Goal: Information Seeking & Learning: Find specific fact

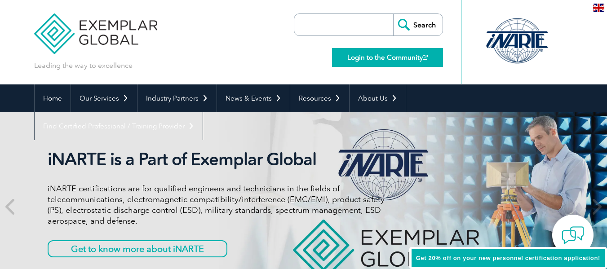
click at [415, 58] on link "Login to the Community" at bounding box center [387, 57] width 111 height 19
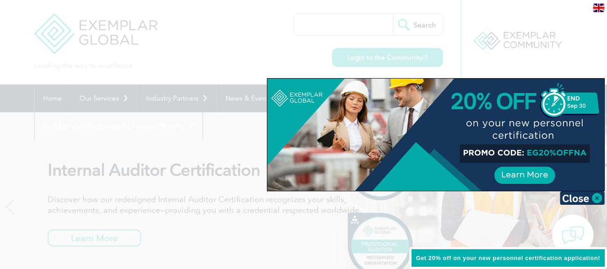
click at [510, 34] on div at bounding box center [303, 134] width 607 height 269
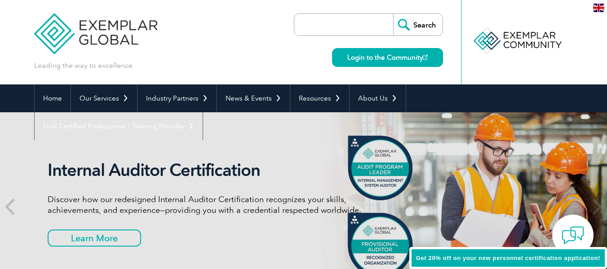
click at [536, 38] on div at bounding box center [516, 40] width 89 height 49
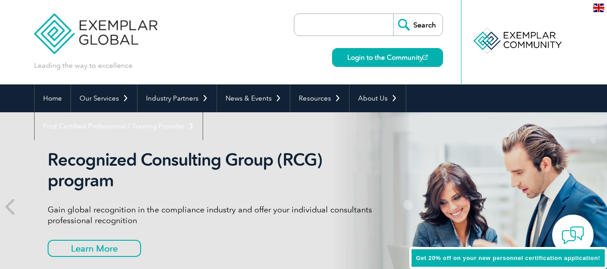
click at [342, 20] on input "search" at bounding box center [346, 25] width 94 height 22
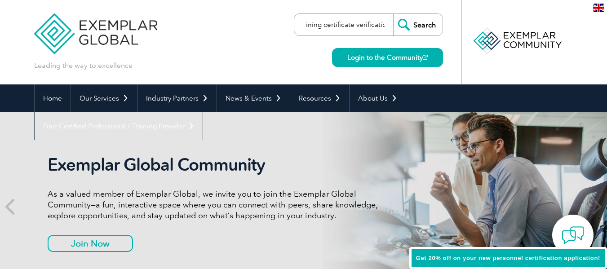
scroll to position [0, 14]
type input "training certificate verifications"
click at [393, 14] on input "Search" at bounding box center [417, 25] width 49 height 22
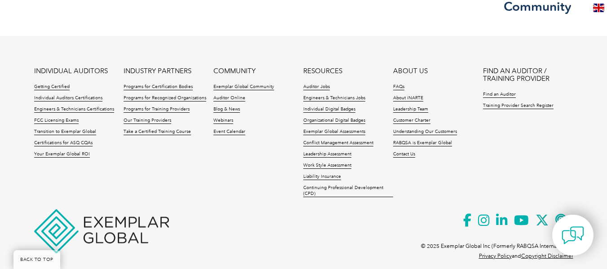
scroll to position [883, 0]
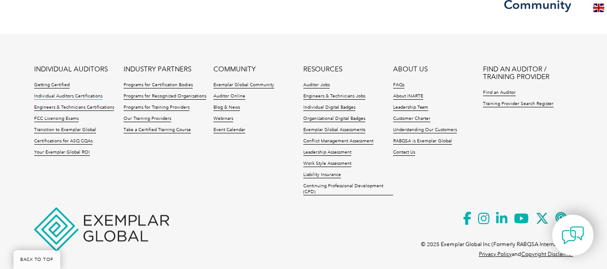
click at [81, 93] on link "Individual Auditors Certifications" at bounding box center [68, 96] width 68 height 6
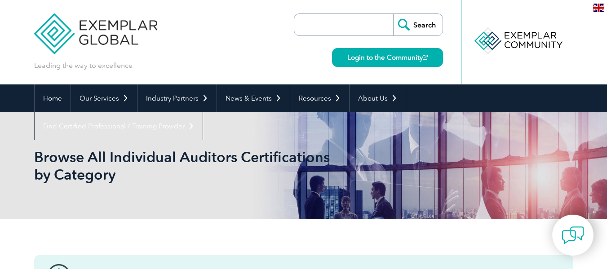
click at [498, 42] on div at bounding box center [517, 40] width 89 height 49
